Goal: Task Accomplishment & Management: Use online tool/utility

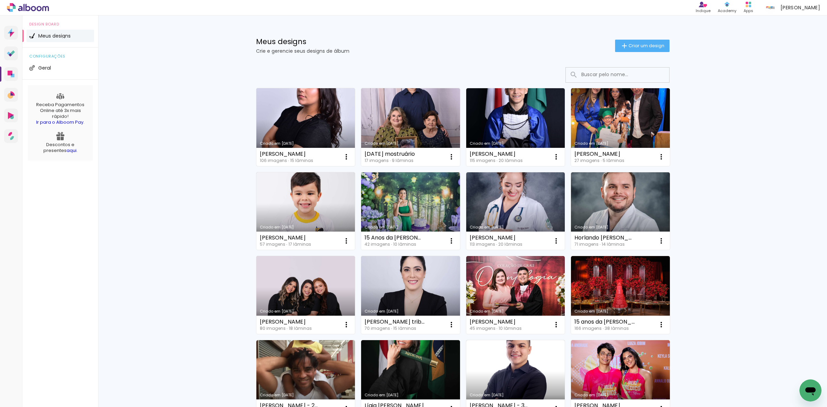
click at [317, 123] on link "Criado em [DATE]" at bounding box center [305, 127] width 99 height 78
